Goal: Information Seeking & Learning: Learn about a topic

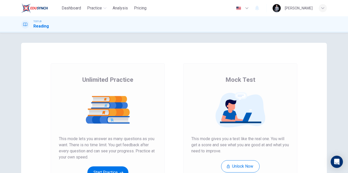
scroll to position [25, 0]
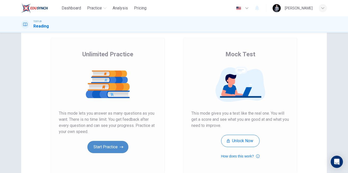
click at [107, 148] on button "Start Practice" at bounding box center [107, 147] width 41 height 12
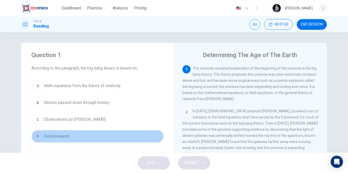
click at [65, 137] on span "Field research" at bounding box center [56, 136] width 25 height 6
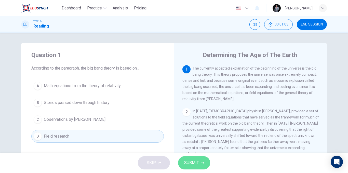
click at [200, 163] on button "SUBMIT" at bounding box center [194, 162] width 32 height 13
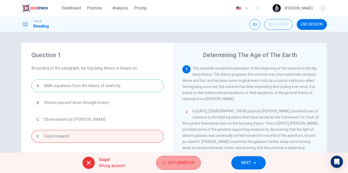
click at [175, 168] on button "Explanation" at bounding box center [178, 163] width 45 height 14
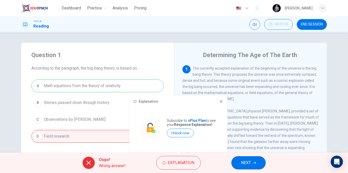
click at [219, 100] on icon at bounding box center [221, 101] width 4 height 4
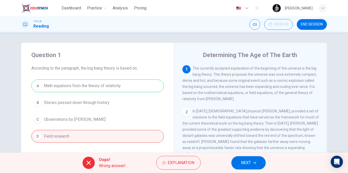
drag, startPoint x: 202, startPoint y: 94, endPoint x: 243, endPoint y: 95, distance: 41.3
click at [243, 95] on span "The currently accepted explanation of the beginning of the universe is the big …" at bounding box center [249, 83] width 134 height 35
drag, startPoint x: 241, startPoint y: 95, endPoint x: 210, endPoint y: 93, distance: 30.9
click at [210, 93] on span "The currently accepted explanation of the beginning of the universe is the big …" at bounding box center [249, 83] width 134 height 35
click at [251, 165] on span "NEXT" at bounding box center [246, 162] width 10 height 7
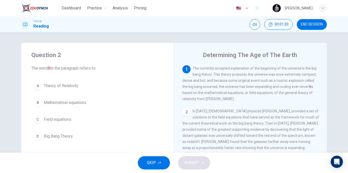
click at [58, 136] on span "Big Bang Theory" at bounding box center [58, 136] width 29 height 6
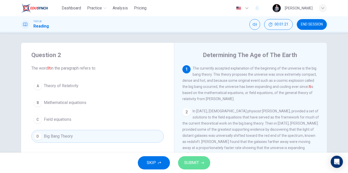
click at [191, 163] on span "SUBMIT" at bounding box center [191, 162] width 15 height 7
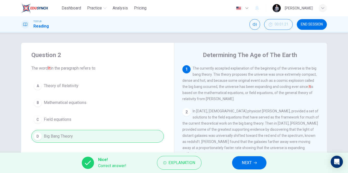
click at [253, 161] on button "NEXT" at bounding box center [249, 162] width 34 height 13
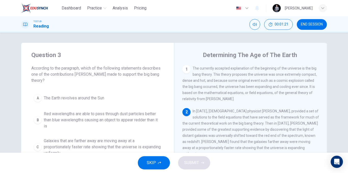
scroll to position [44, 0]
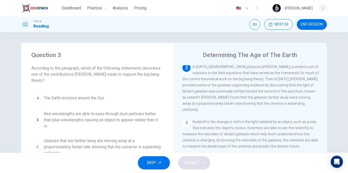
drag, startPoint x: 269, startPoint y: 81, endPoint x: 308, endPoint y: 82, distance: 38.5
click at [304, 82] on span "In [DATE], [DEMOGRAPHIC_DATA] physicist [PERSON_NAME], provided a set of soluti…" at bounding box center [250, 88] width 136 height 47
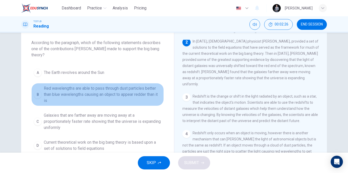
click at [96, 91] on span "Red wavelengths are able to pass through dust particles better than blue wavele…" at bounding box center [103, 94] width 118 height 18
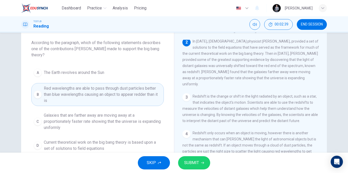
click at [191, 167] on button "SUBMIT" at bounding box center [194, 162] width 32 height 13
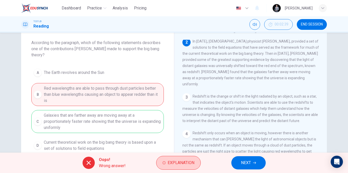
click at [191, 161] on span "Explanation" at bounding box center [180, 162] width 27 height 7
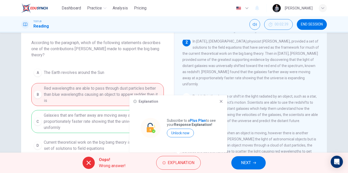
click at [220, 103] on icon at bounding box center [221, 101] width 4 height 4
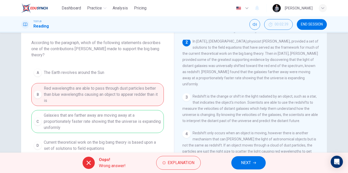
click at [243, 160] on span "NEXT" at bounding box center [246, 162] width 10 height 7
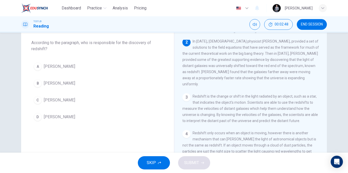
drag, startPoint x: 39, startPoint y: 84, endPoint x: 53, endPoint y: 97, distance: 19.3
click at [39, 84] on div "B" at bounding box center [38, 83] width 8 height 8
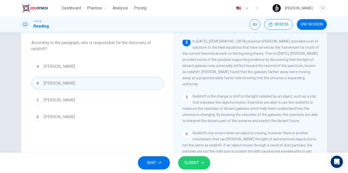
click at [188, 162] on span "SUBMIT" at bounding box center [191, 162] width 15 height 7
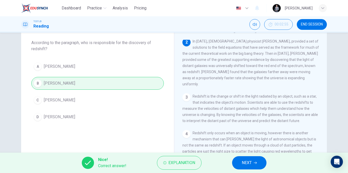
click at [251, 162] on span "NEXT" at bounding box center [247, 162] width 10 height 7
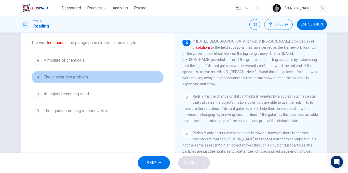
click at [80, 77] on span "The answer to a problem" at bounding box center [66, 77] width 44 height 6
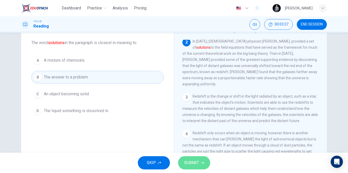
click at [193, 166] on span "SUBMIT" at bounding box center [191, 162] width 15 height 7
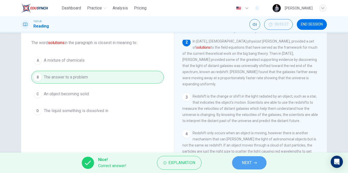
click at [244, 162] on span "NEXT" at bounding box center [247, 162] width 10 height 7
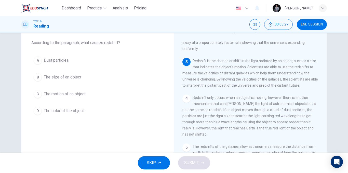
scroll to position [88, 0]
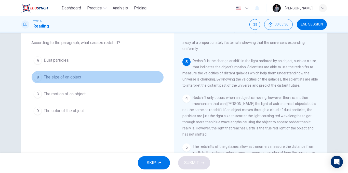
click at [71, 79] on span "The size of an object" at bounding box center [62, 77] width 37 height 6
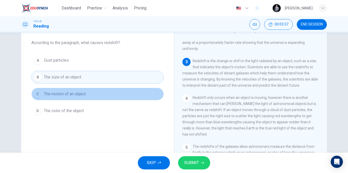
click at [81, 94] on span "The motion of an object" at bounding box center [65, 94] width 42 height 6
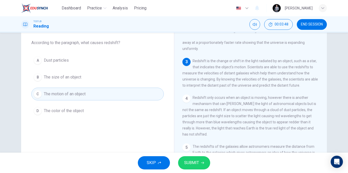
drag, startPoint x: 252, startPoint y: 51, endPoint x: 271, endPoint y: 48, distance: 19.0
click at [271, 59] on span "Redshift is the change or shift in the light radiated by an object, such as a s…" at bounding box center [249, 73] width 135 height 29
click at [203, 164] on button "SUBMIT" at bounding box center [194, 162] width 32 height 13
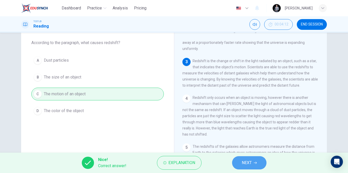
click at [256, 166] on button "NEXT" at bounding box center [249, 162] width 34 height 13
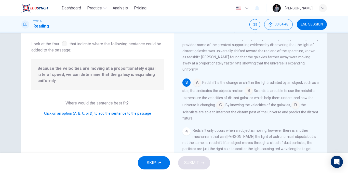
scroll to position [68, 0]
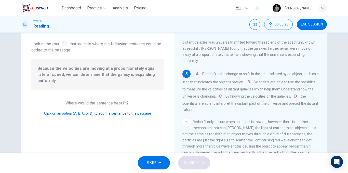
click at [252, 79] on input at bounding box center [248, 82] width 8 height 8
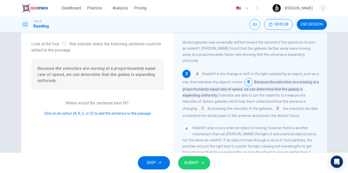
click at [205, 106] on input at bounding box center [202, 109] width 8 height 8
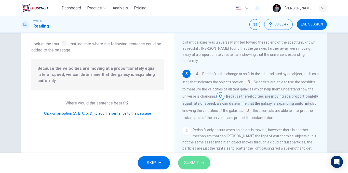
click at [199, 163] on button "SUBMIT" at bounding box center [194, 162] width 32 height 13
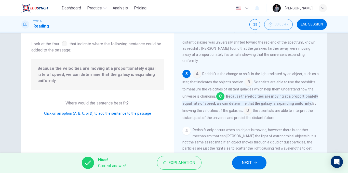
click at [248, 158] on button "NEXT" at bounding box center [249, 162] width 34 height 13
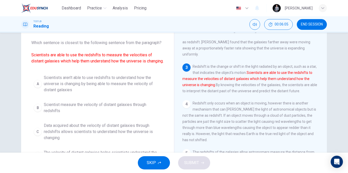
scroll to position [76, 0]
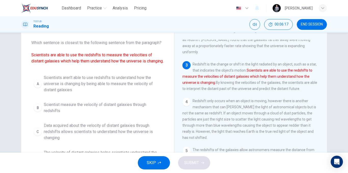
drag, startPoint x: 55, startPoint y: 57, endPoint x: 101, endPoint y: 58, distance: 46.3
click at [92, 59] on span "Which sentence is closest to the following sentence from the paragraph? Scienti…" at bounding box center [97, 52] width 132 height 24
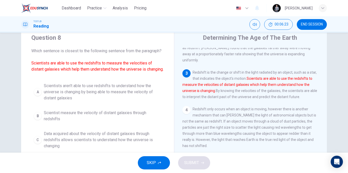
scroll to position [25, 0]
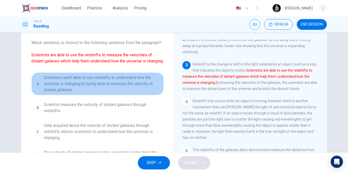
click at [128, 86] on span "Scientists aren't able to use redshifts to understand how the universe is chang…" at bounding box center [103, 84] width 118 height 18
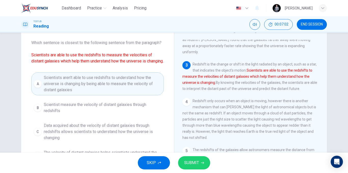
scroll to position [51, 0]
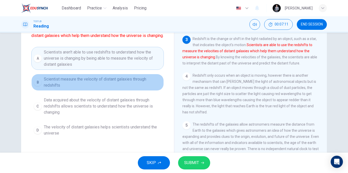
click at [76, 88] on span "Scientist measure the velocity of distant galaxies through redshifts" at bounding box center [103, 82] width 118 height 12
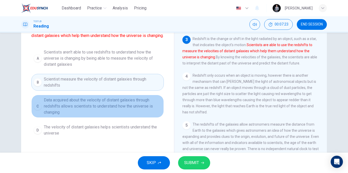
click at [144, 113] on span "Data acquired about the velocity of distant galaxies through redshifts allows s…" at bounding box center [103, 106] width 118 height 18
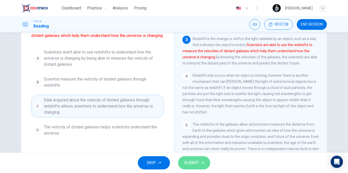
click at [189, 161] on span "SUBMIT" at bounding box center [191, 162] width 15 height 7
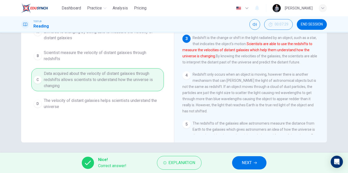
scroll to position [0, 0]
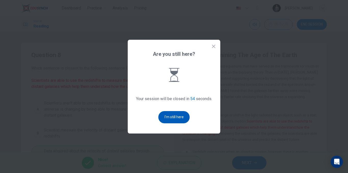
click at [179, 119] on button "I'm still here" at bounding box center [173, 117] width 31 height 12
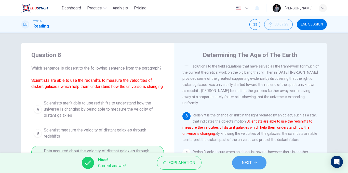
click at [242, 163] on span "NEXT" at bounding box center [247, 162] width 10 height 7
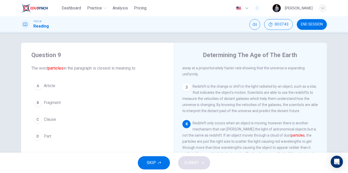
scroll to position [25, 0]
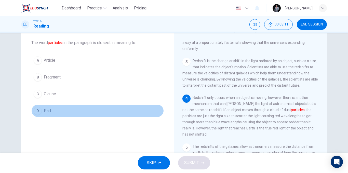
click at [49, 109] on span "Part" at bounding box center [47, 111] width 7 height 6
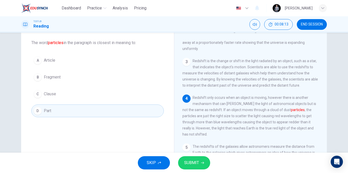
click at [55, 76] on span "Fragment" at bounding box center [52, 77] width 17 height 6
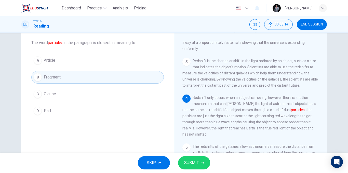
click at [189, 160] on span "SUBMIT" at bounding box center [191, 162] width 15 height 7
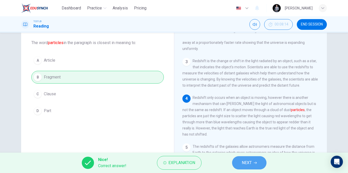
click at [249, 161] on span "NEXT" at bounding box center [247, 162] width 10 height 7
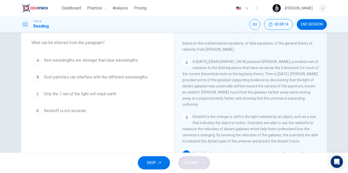
scroll to position [0, 0]
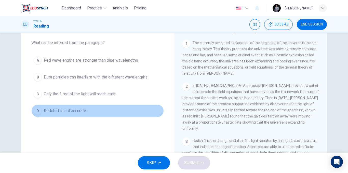
click at [86, 111] on button "D Redshift is not accurate" at bounding box center [97, 110] width 132 height 13
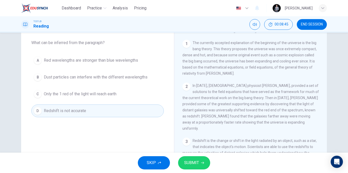
click at [194, 158] on button "SUBMIT" at bounding box center [194, 162] width 32 height 13
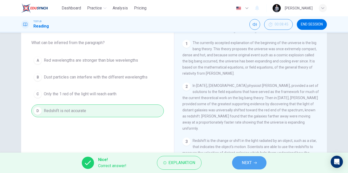
click at [245, 159] on button "NEXT" at bounding box center [249, 162] width 34 height 13
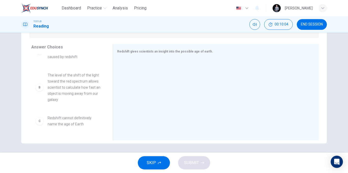
scroll to position [25, 0]
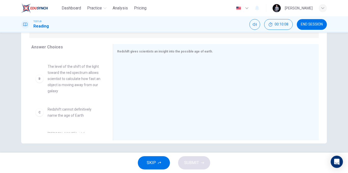
click at [80, 77] on span "The level of the shift of the light toward the red spectrum allows scientist to…" at bounding box center [74, 78] width 53 height 31
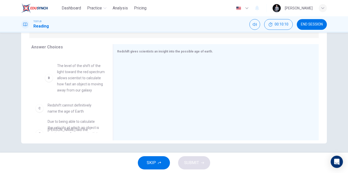
drag, startPoint x: 54, startPoint y: 81, endPoint x: 69, endPoint y: 80, distance: 14.8
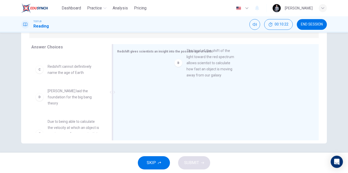
drag, startPoint x: 60, startPoint y: 85, endPoint x: 201, endPoint y: 69, distance: 142.4
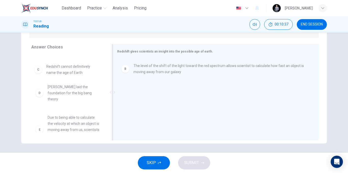
scroll to position [25, 0]
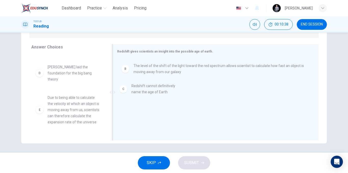
drag, startPoint x: 69, startPoint y: 74, endPoint x: 153, endPoint y: 93, distance: 86.3
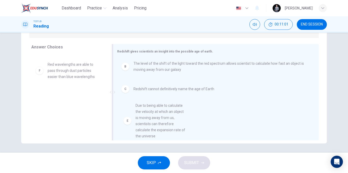
scroll to position [17, 0]
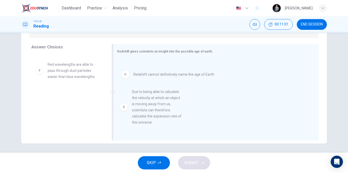
drag, startPoint x: 63, startPoint y: 80, endPoint x: 150, endPoint y: 105, distance: 90.4
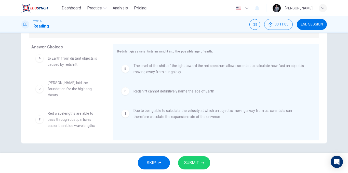
scroll to position [77, 0]
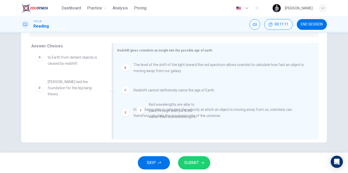
drag, startPoint x: 78, startPoint y: 122, endPoint x: 182, endPoint y: 115, distance: 104.9
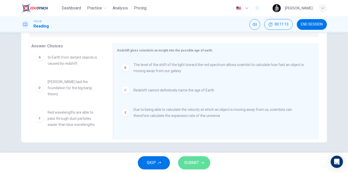
drag, startPoint x: 202, startPoint y: 159, endPoint x: 199, endPoint y: 157, distance: 4.0
click at [202, 159] on button "SUBMIT" at bounding box center [194, 162] width 32 height 13
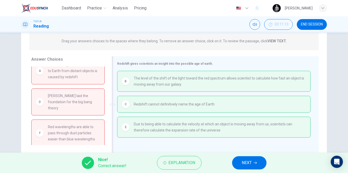
scroll to position [52, 0]
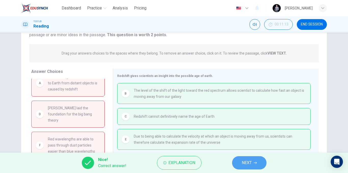
click at [250, 164] on span "NEXT" at bounding box center [247, 162] width 10 height 7
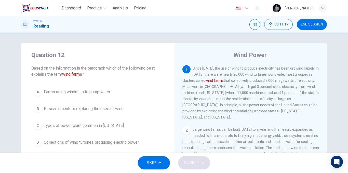
click at [306, 25] on span "END SESSION" at bounding box center [312, 24] width 22 height 4
